Goal: Task Accomplishment & Management: Manage account settings

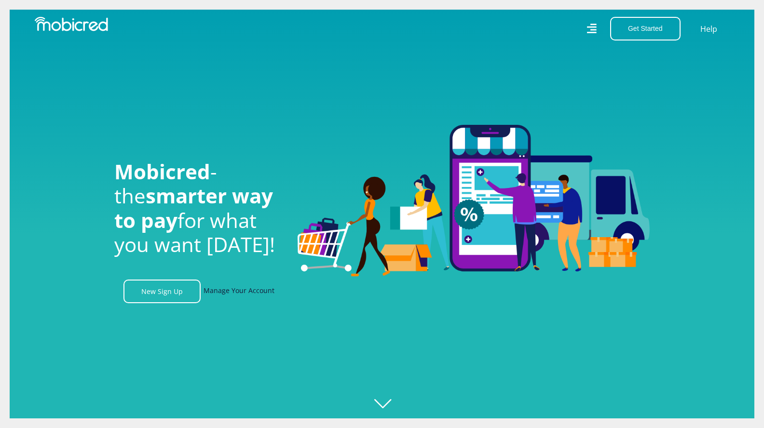
click at [214, 295] on link "Manage Your Account" at bounding box center [239, 292] width 71 height 24
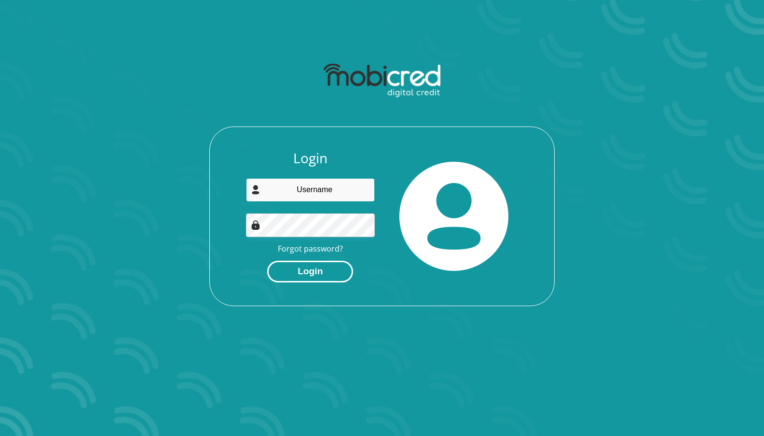
type input "o.pheenix@gmail.com"
click at [300, 269] on button "Login" at bounding box center [310, 272] width 86 height 22
